Goal: Navigation & Orientation: Find specific page/section

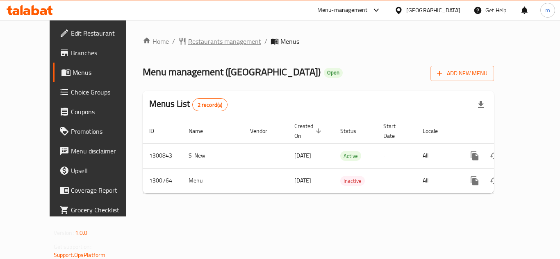
click at [188, 42] on span "Restaurants management" at bounding box center [224, 41] width 73 height 10
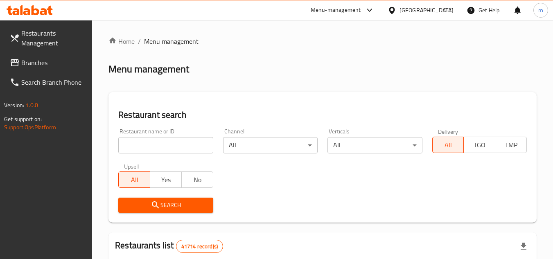
click at [45, 59] on span "Branches" at bounding box center [53, 63] width 65 height 10
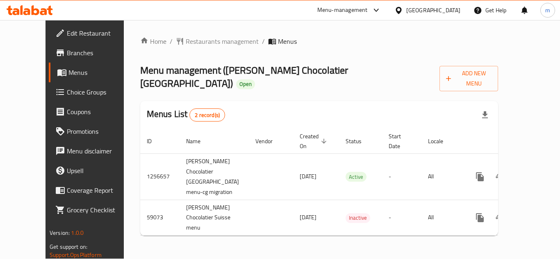
click at [432, 9] on div "[GEOGRAPHIC_DATA]" at bounding box center [433, 10] width 54 height 9
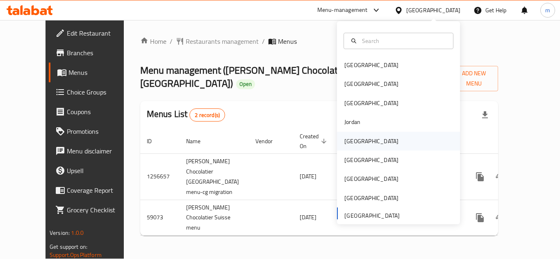
click at [362, 138] on div "[GEOGRAPHIC_DATA]" at bounding box center [398, 141] width 123 height 19
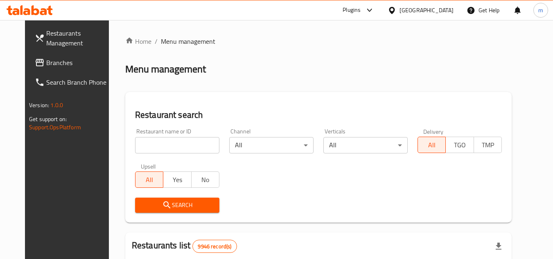
click at [46, 66] on span "Branches" at bounding box center [78, 63] width 65 height 10
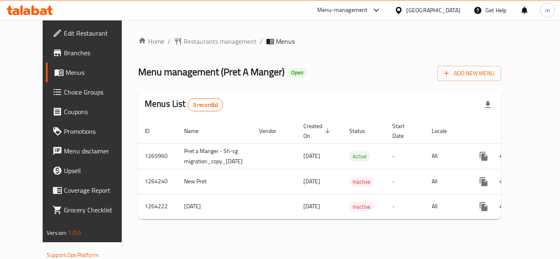
click at [447, 13] on div "Kuwait" at bounding box center [433, 10] width 54 height 9
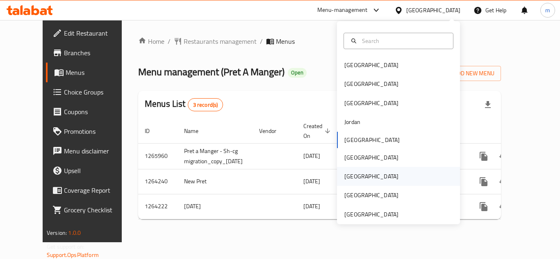
click at [370, 170] on div "Qatar" at bounding box center [398, 176] width 123 height 19
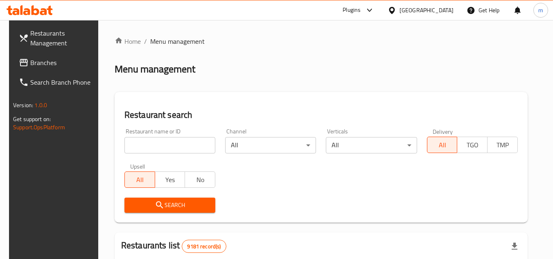
click at [46, 59] on span "Branches" at bounding box center [62, 63] width 65 height 10
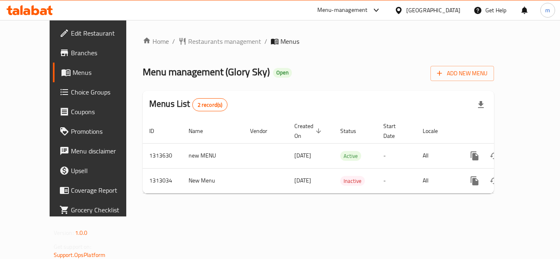
click at [403, 7] on icon at bounding box center [398, 10] width 9 height 9
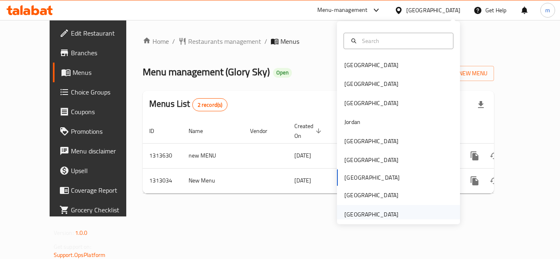
click at [357, 212] on div "[GEOGRAPHIC_DATA]" at bounding box center [371, 214] width 54 height 9
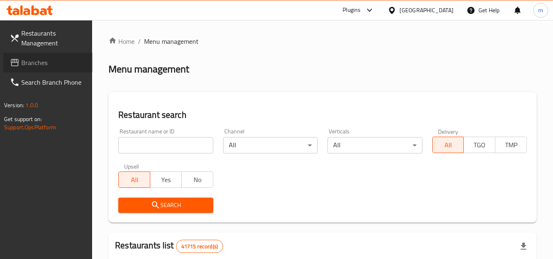
click at [45, 64] on span "Branches" at bounding box center [53, 63] width 65 height 10
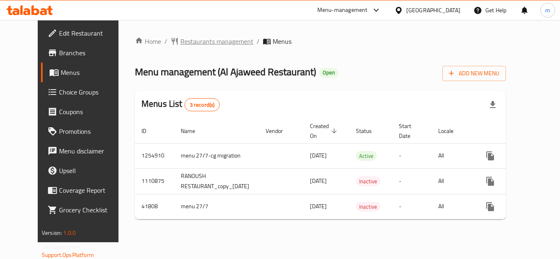
click at [186, 40] on span "Restaurants management" at bounding box center [216, 41] width 73 height 10
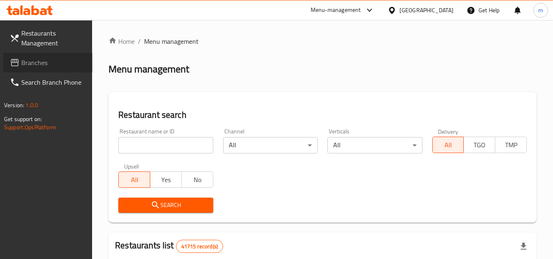
click at [12, 64] on icon at bounding box center [15, 63] width 10 height 10
